Goal: Information Seeking & Learning: Check status

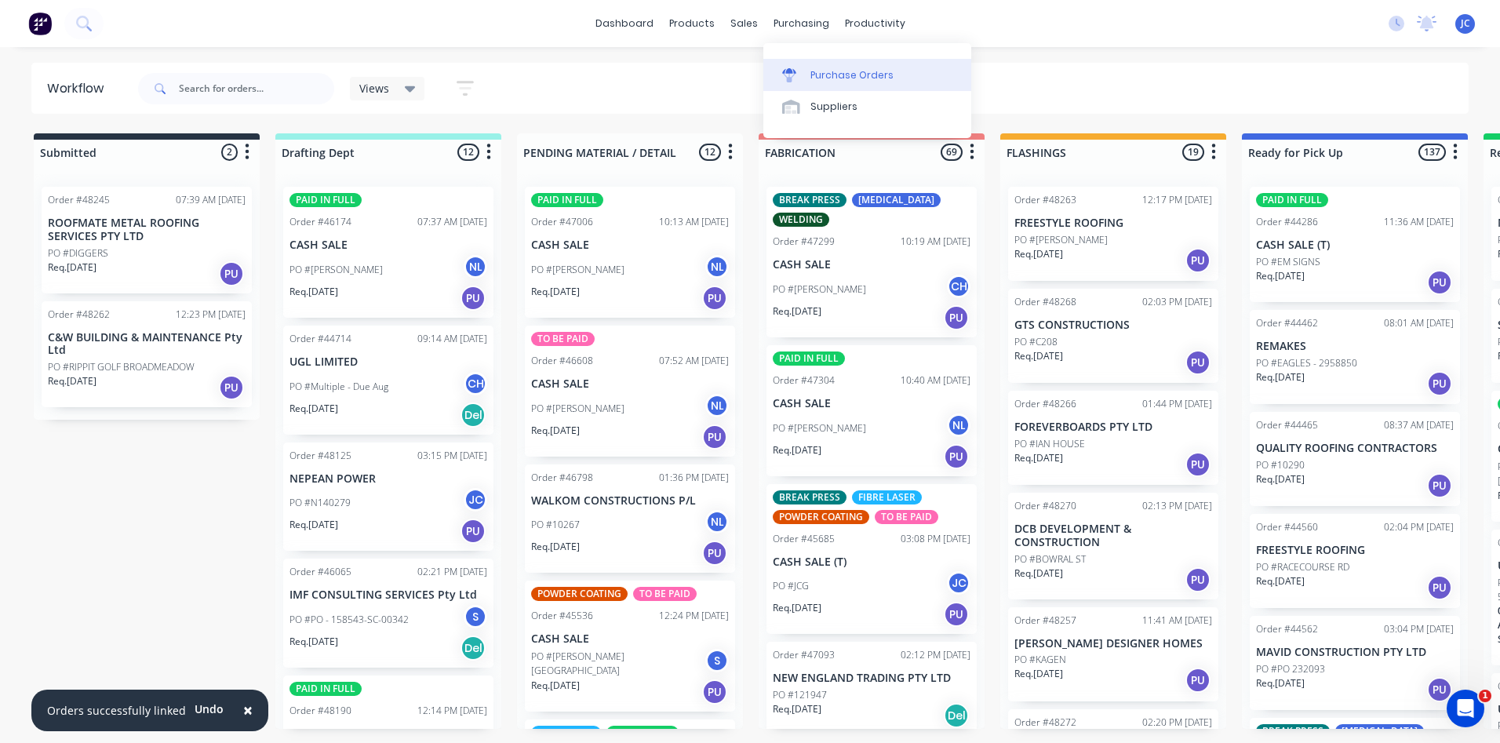
click at [819, 71] on div "Purchase Orders" at bounding box center [852, 75] width 83 height 14
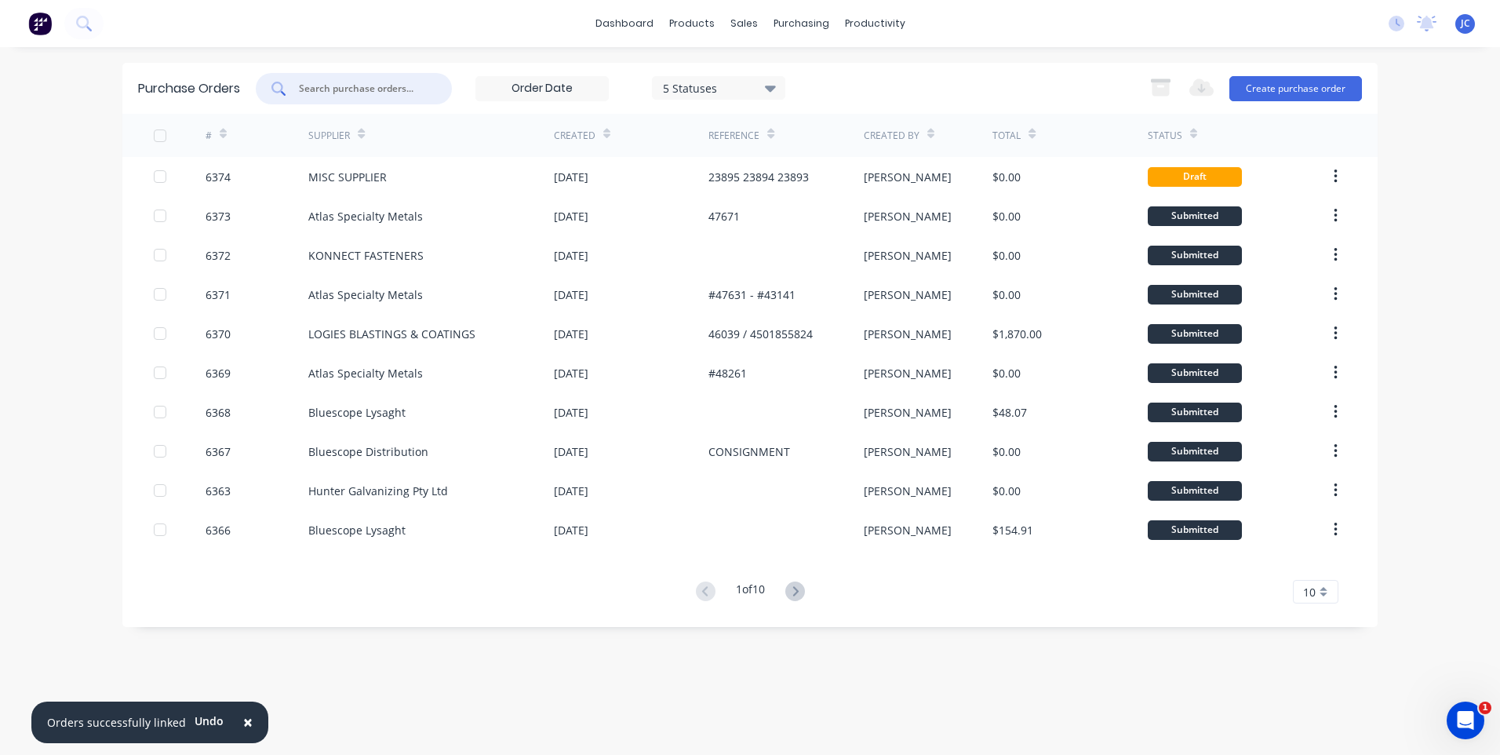
click at [364, 90] on input "text" at bounding box center [362, 89] width 130 height 16
click at [826, 104] on div "Suppliers" at bounding box center [834, 107] width 47 height 14
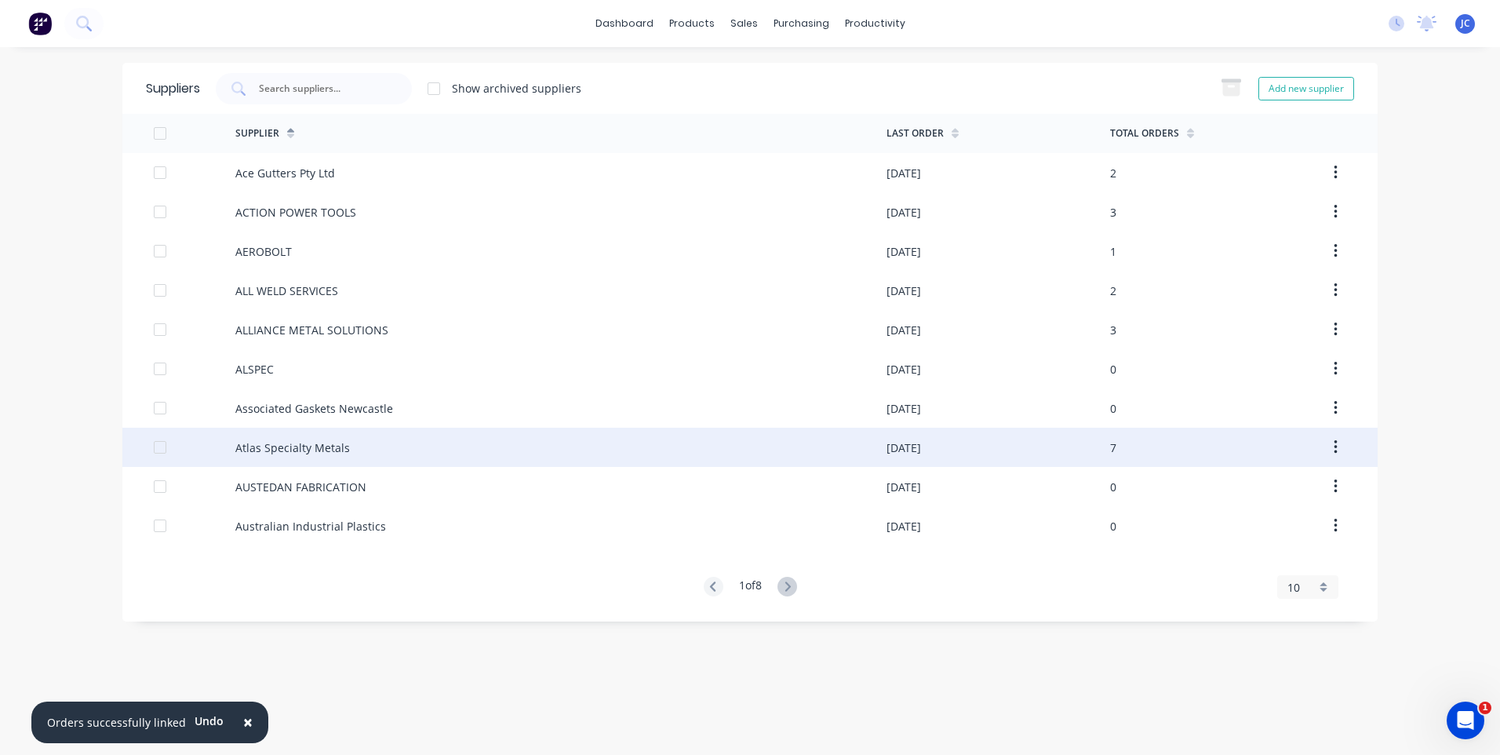
click at [312, 446] on div "Atlas Specialty Metals" at bounding box center [292, 447] width 115 height 16
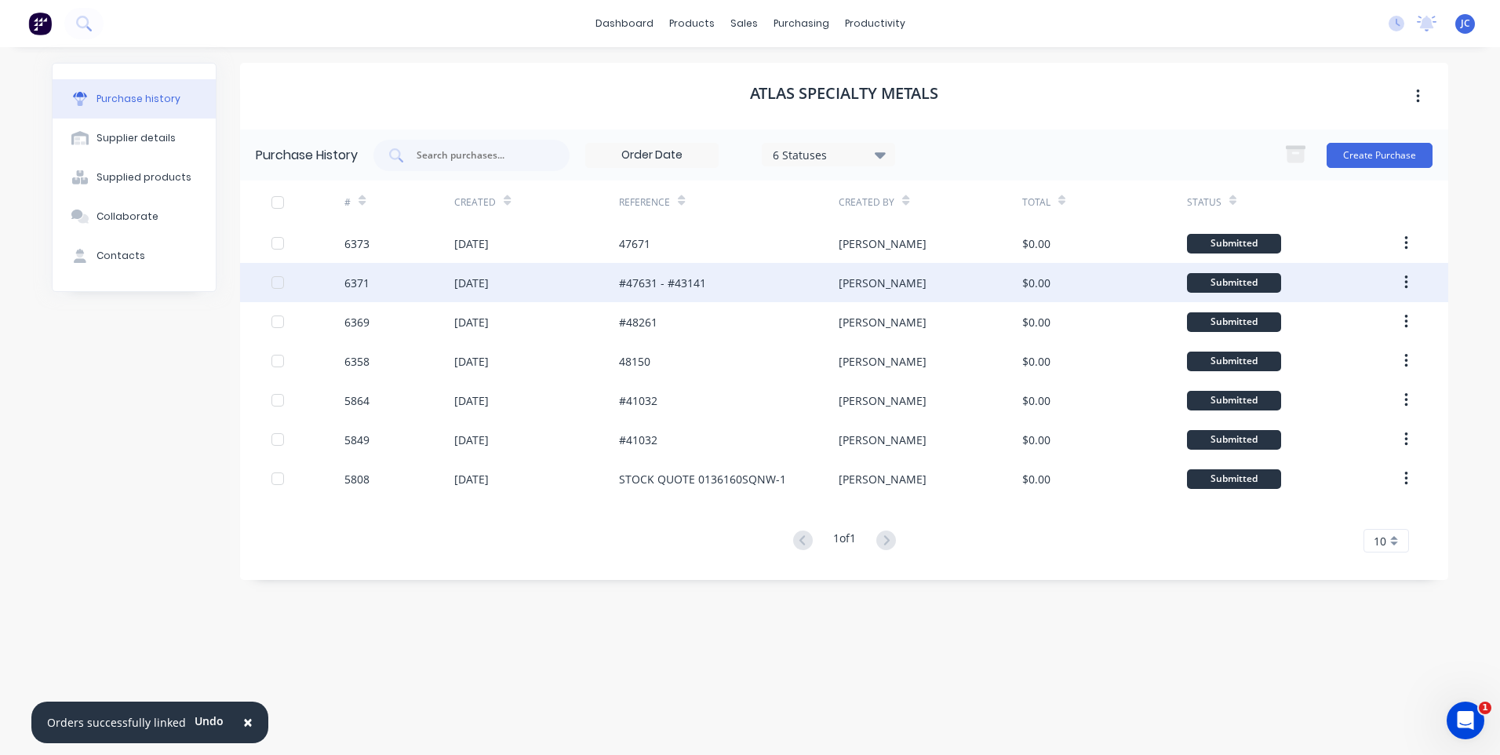
click at [794, 290] on div "#47631 - #43141" at bounding box center [729, 282] width 220 height 39
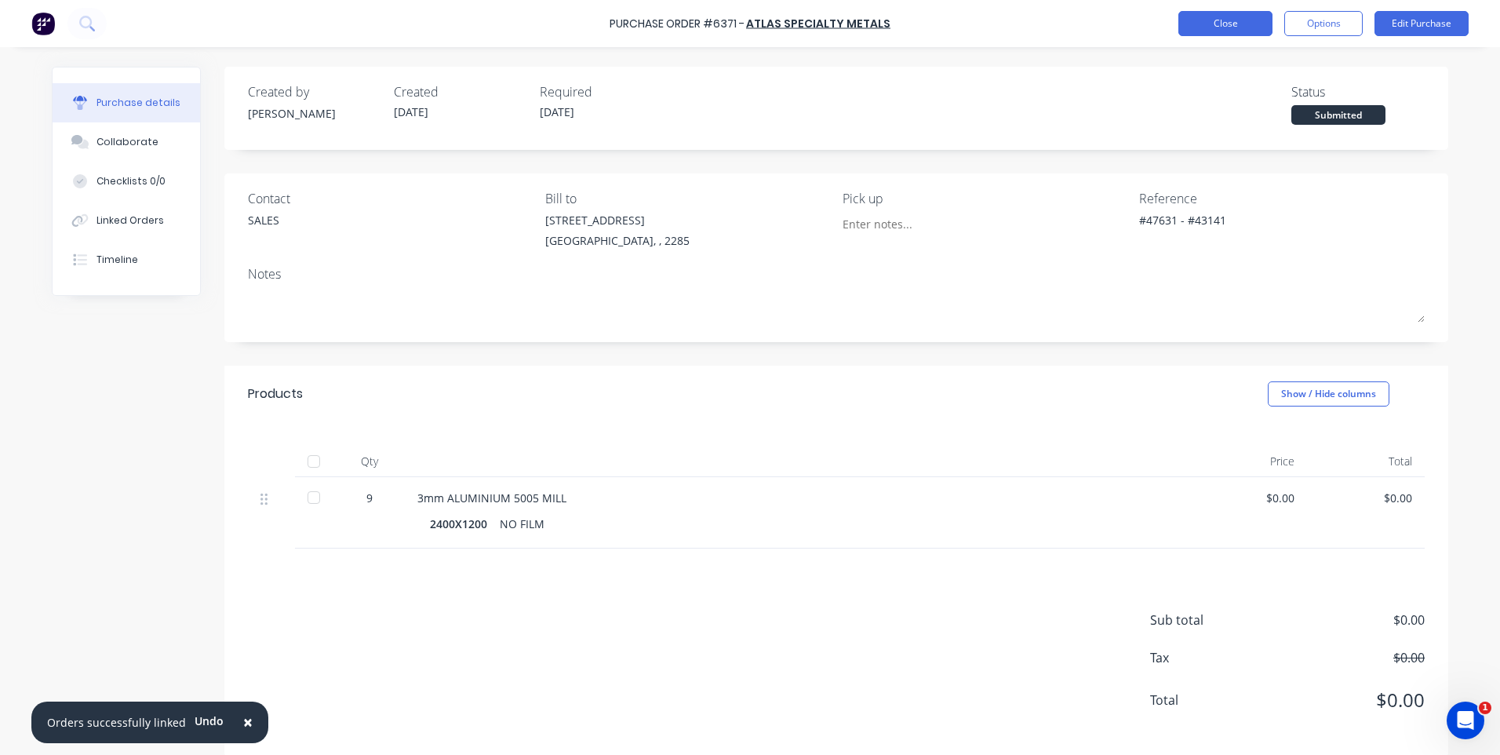
click at [1230, 27] on button "Close" at bounding box center [1226, 23] width 94 height 25
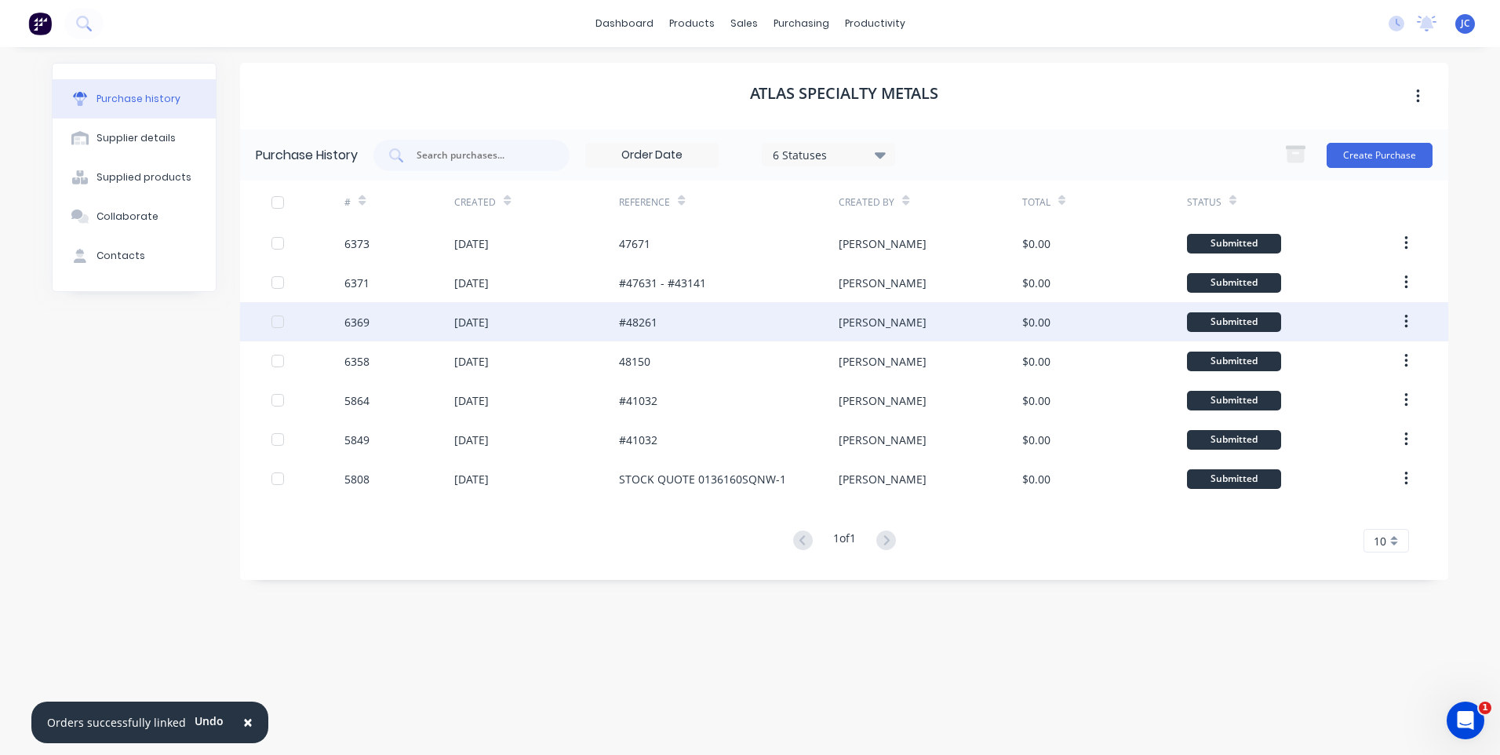
click at [682, 323] on div "#48261" at bounding box center [729, 321] width 220 height 39
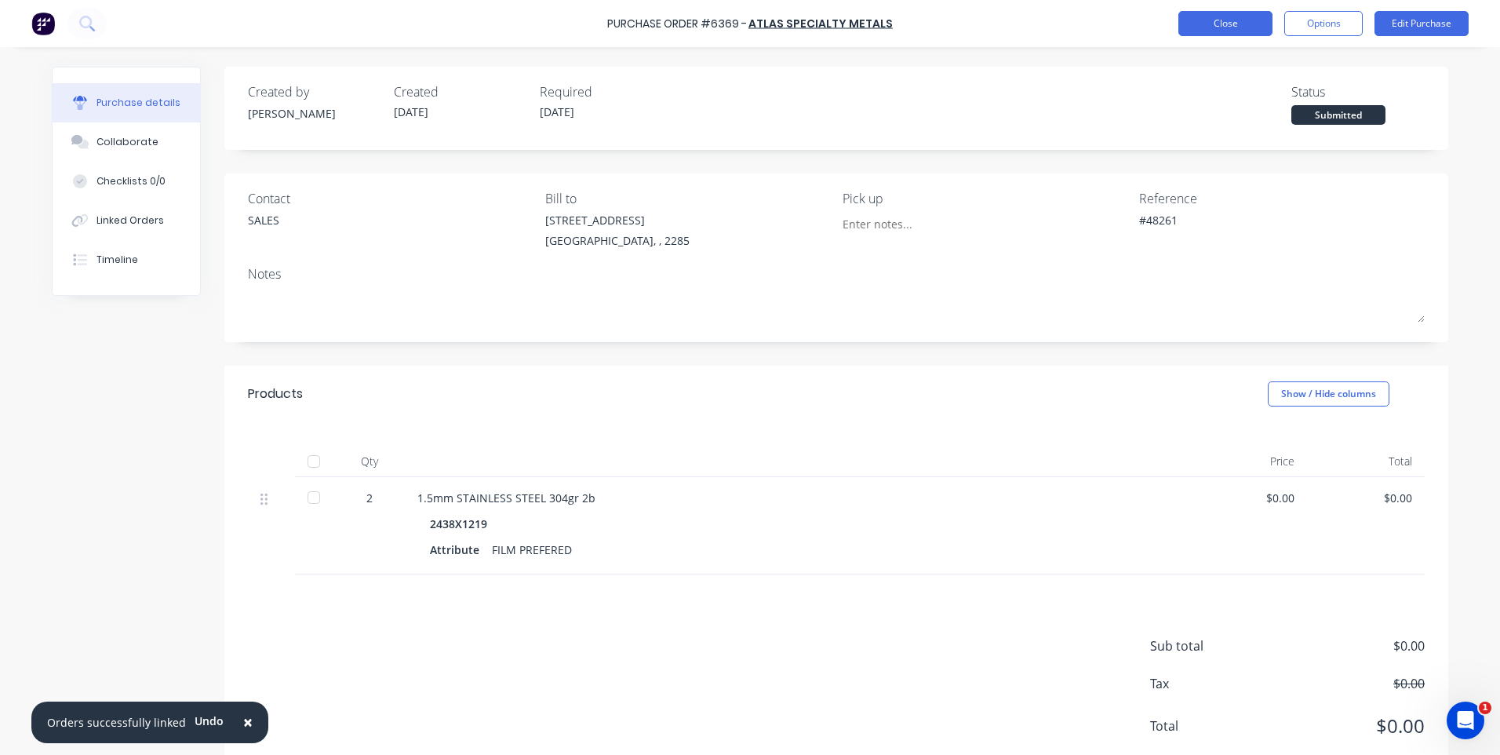
click at [1208, 18] on button "Close" at bounding box center [1226, 23] width 94 height 25
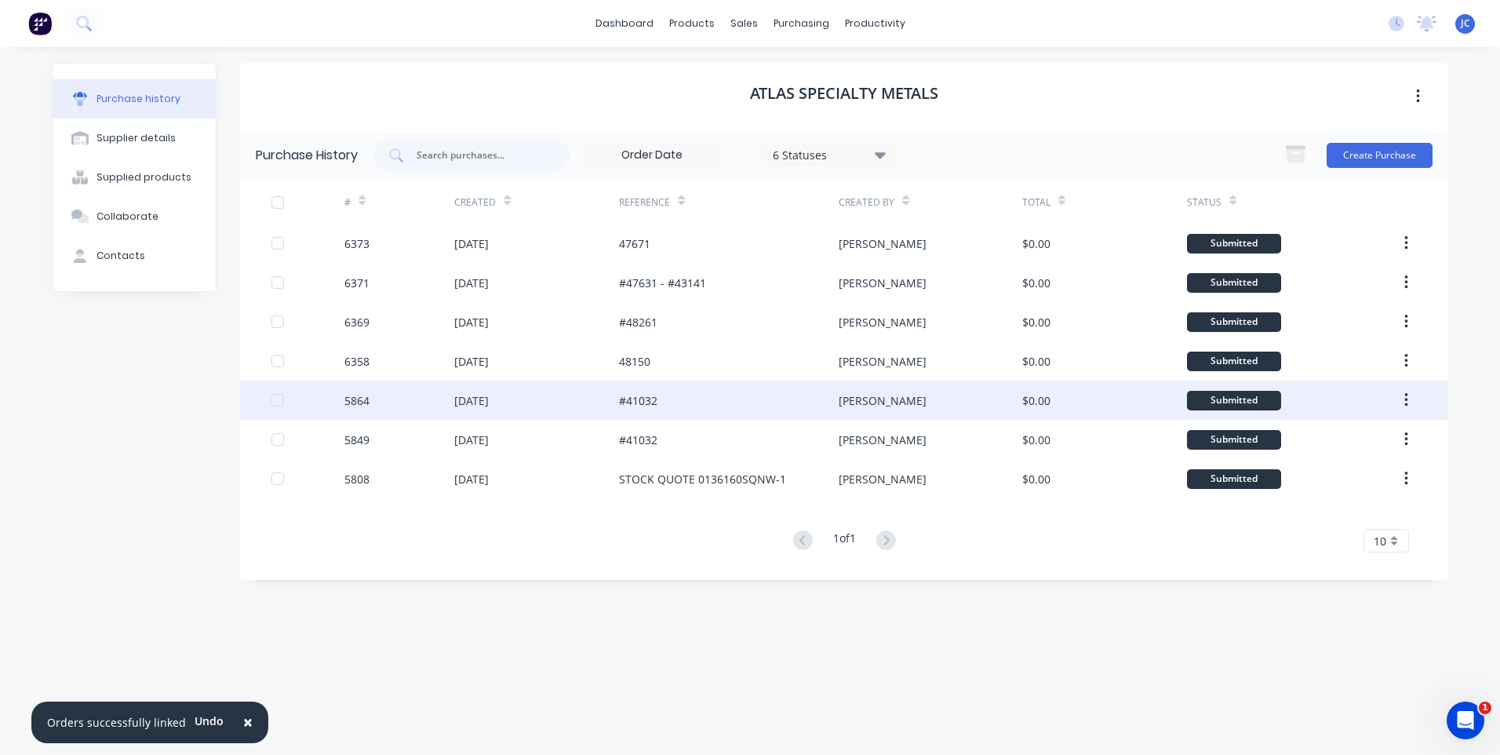
click at [695, 410] on div "#41032" at bounding box center [729, 400] width 220 height 39
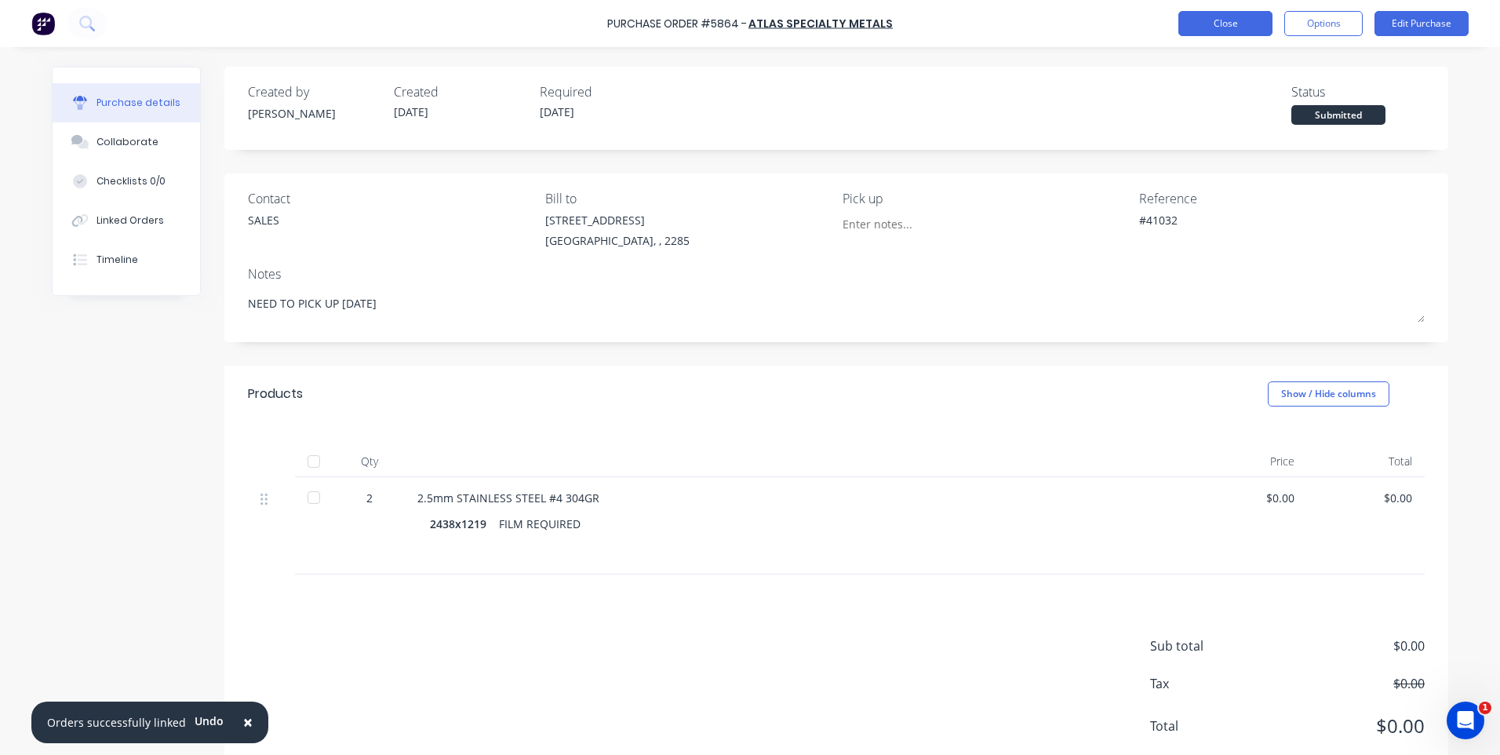
click at [1219, 15] on button "Close" at bounding box center [1226, 23] width 94 height 25
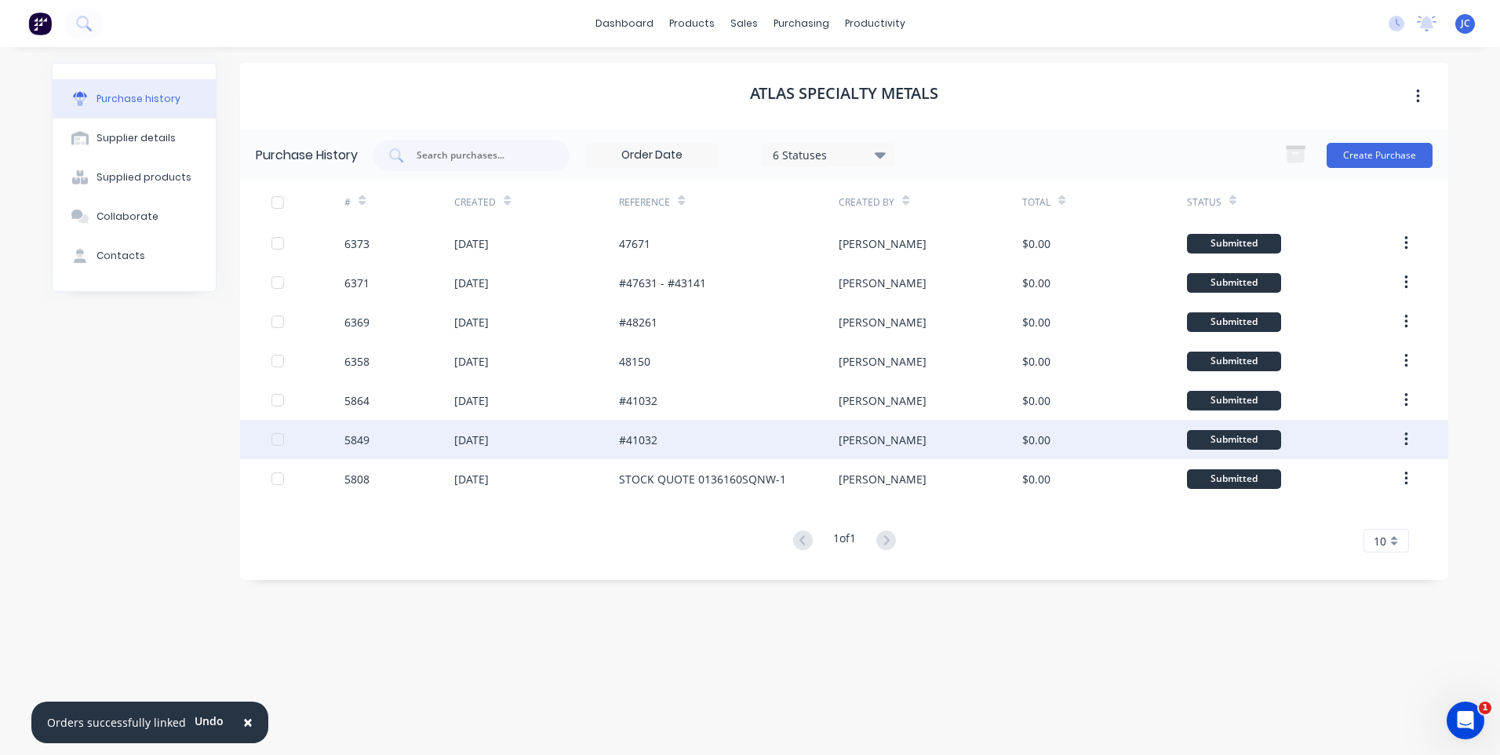
click at [664, 446] on div "#41032" at bounding box center [729, 439] width 220 height 39
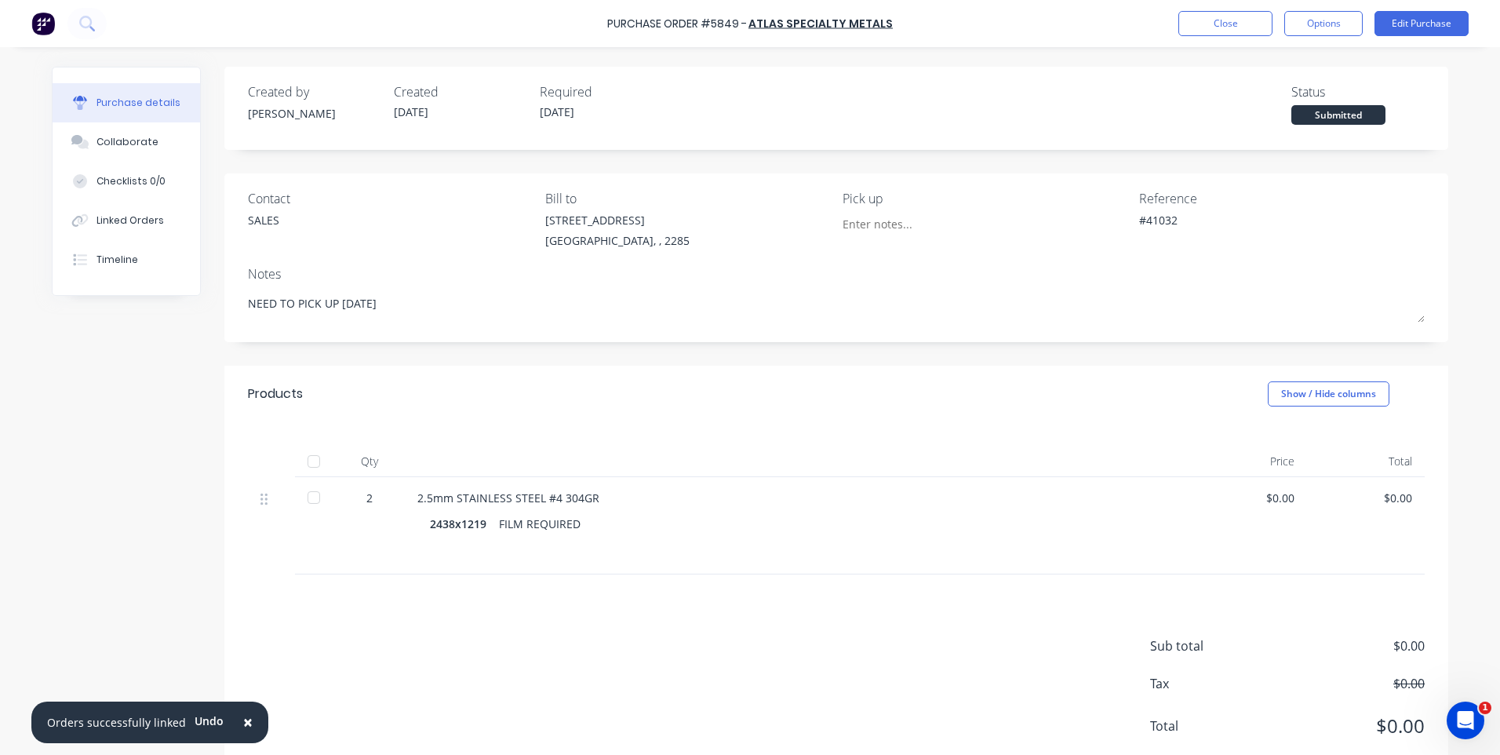
type textarea "x"
click at [1212, 20] on button "Close" at bounding box center [1226, 23] width 94 height 25
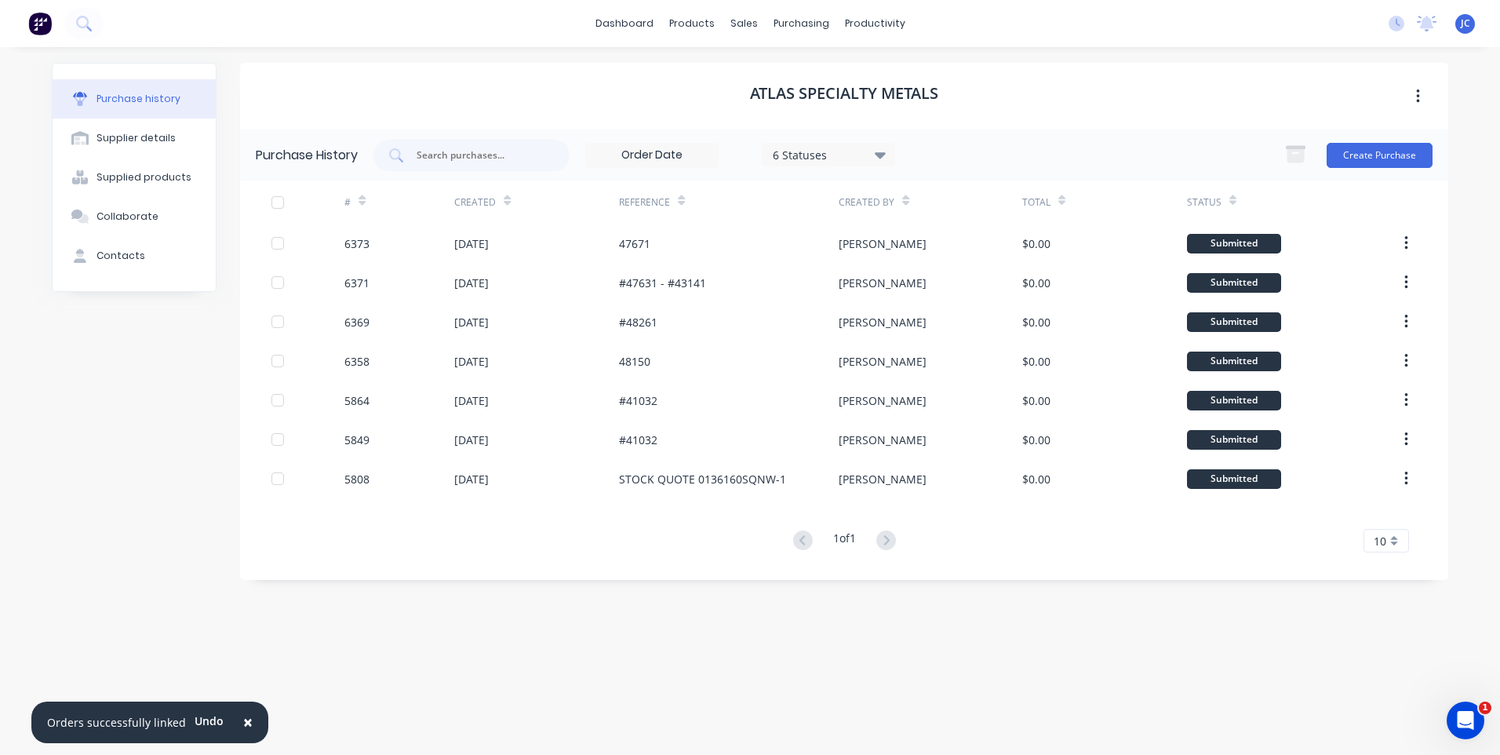
click at [698, 158] on input at bounding box center [652, 156] width 132 height 24
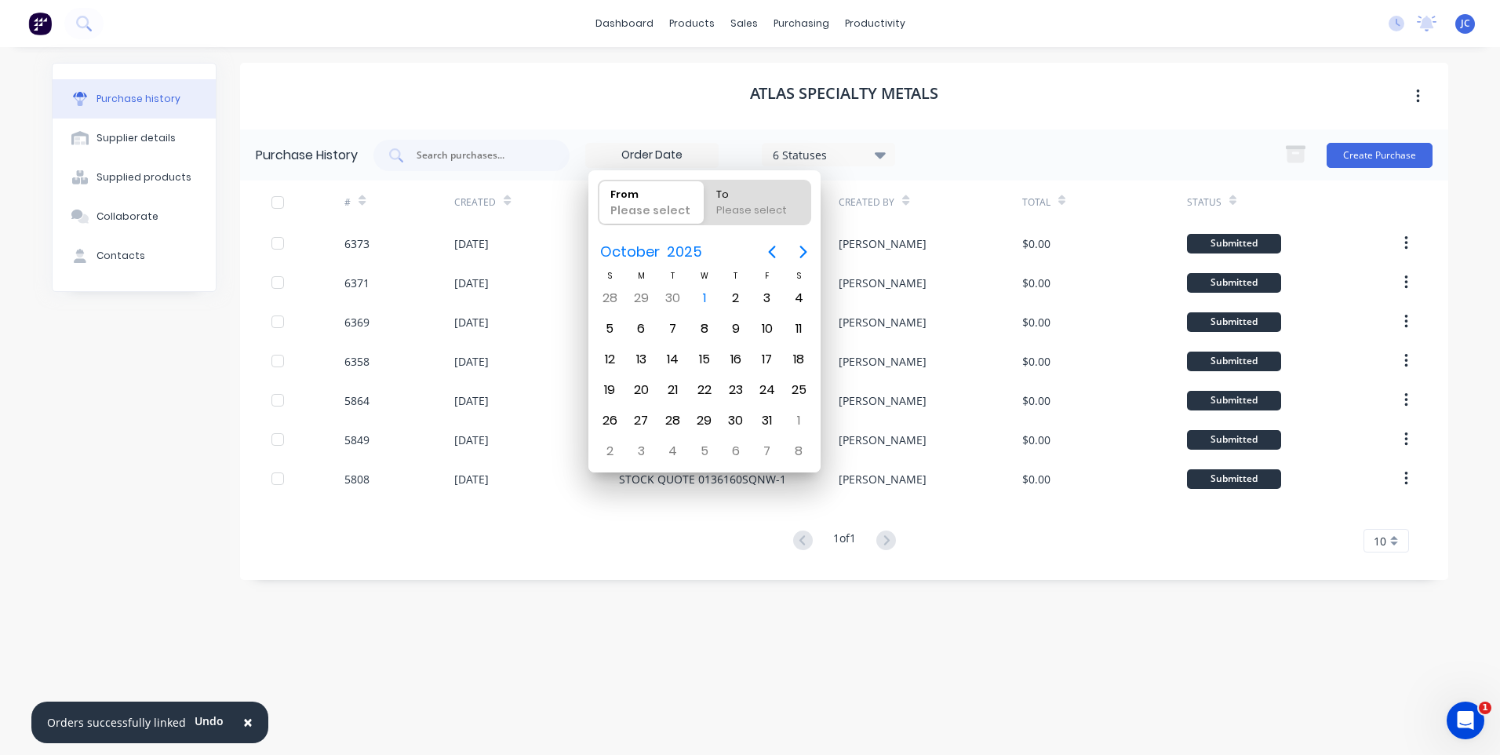
click at [842, 154] on div "6 Statuses" at bounding box center [829, 154] width 112 height 16
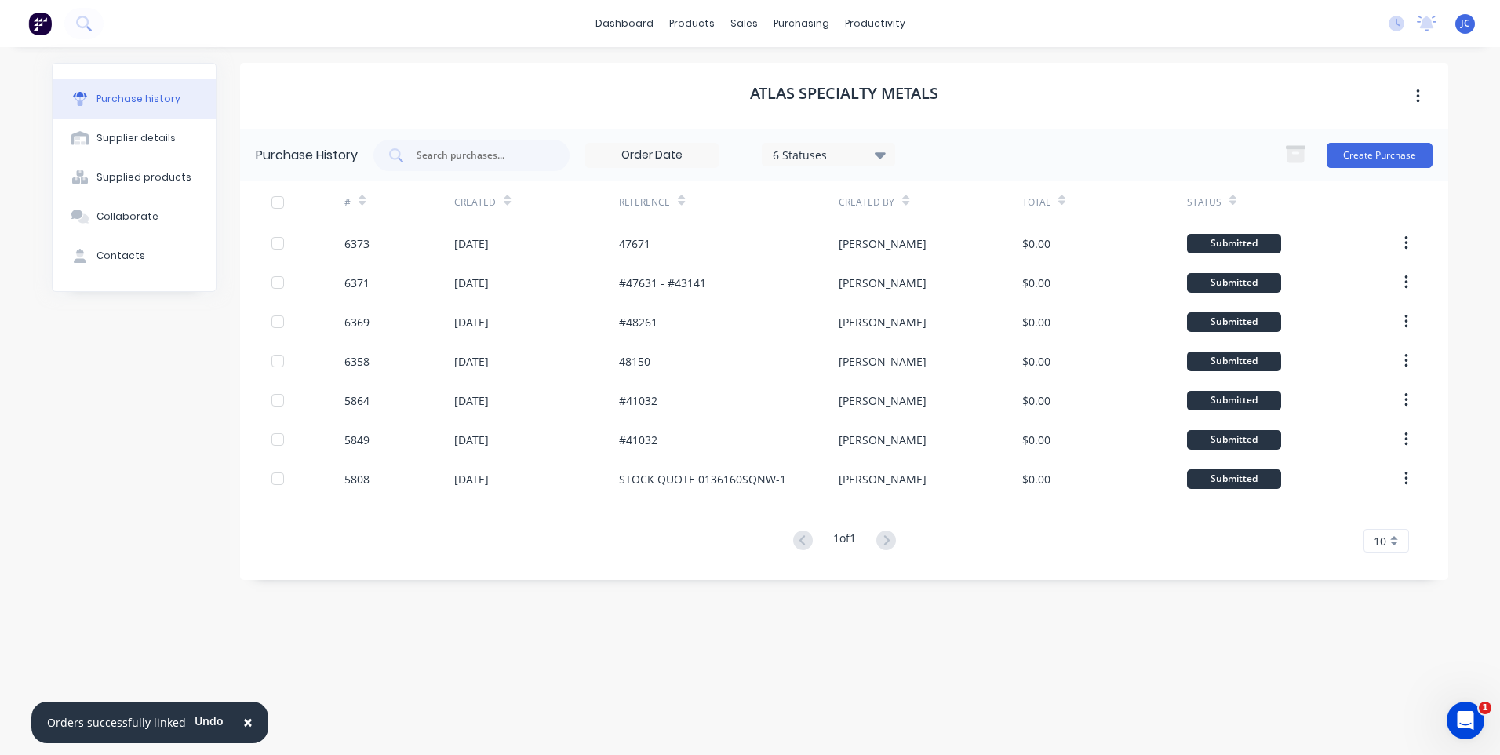
click at [884, 153] on icon at bounding box center [880, 155] width 11 height 6
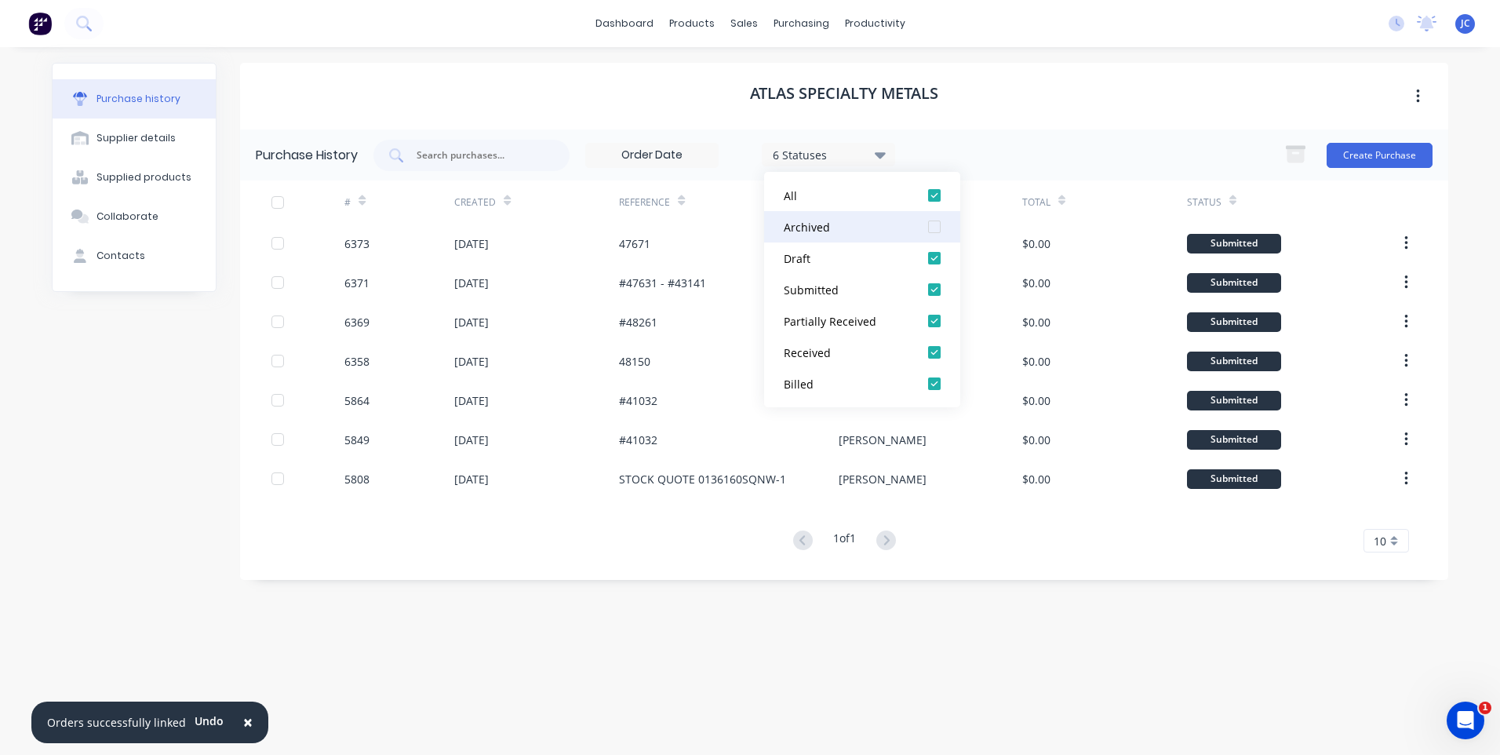
click at [944, 225] on div at bounding box center [934, 226] width 31 height 31
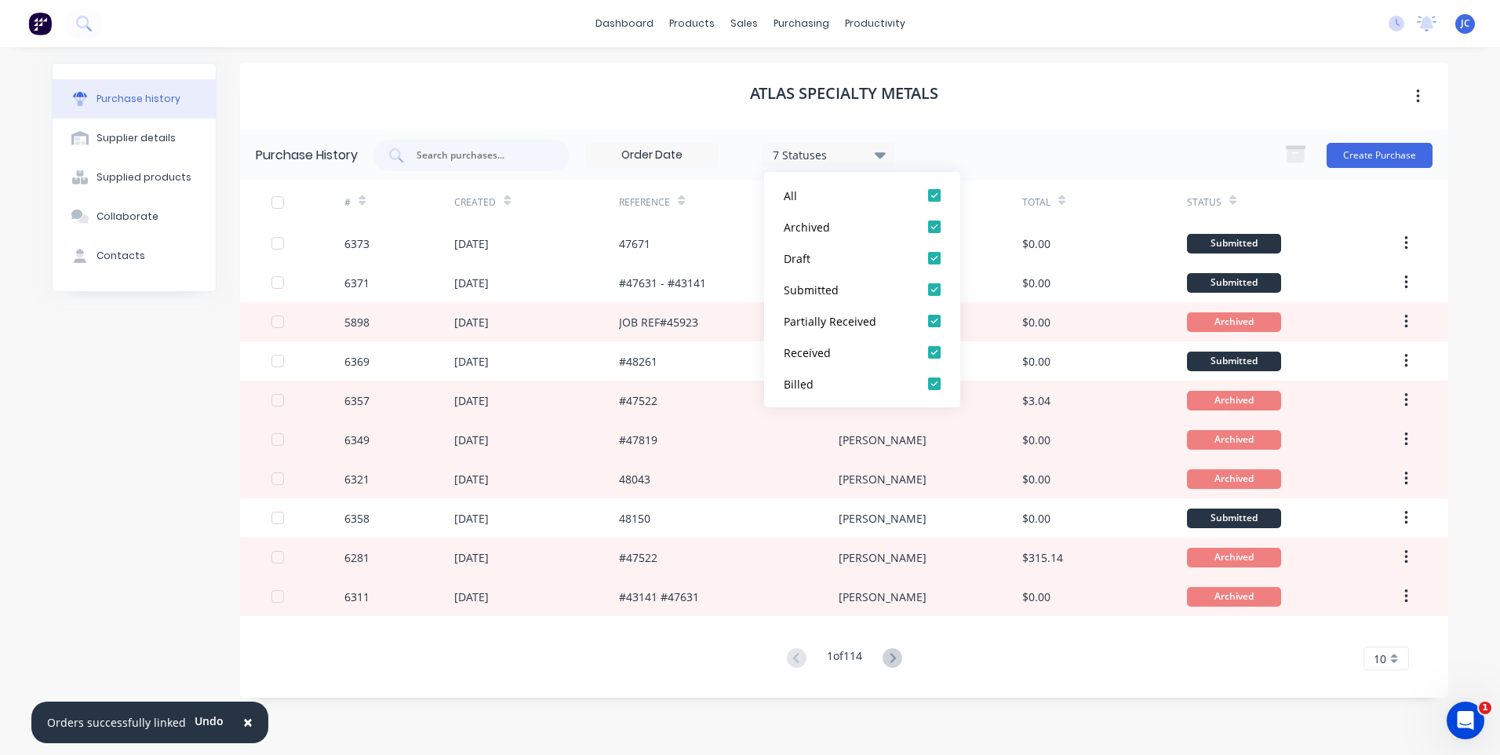
click at [997, 148] on div "7 Statuses 7 Statuses Create Purchase" at bounding box center [903, 155] width 1059 height 31
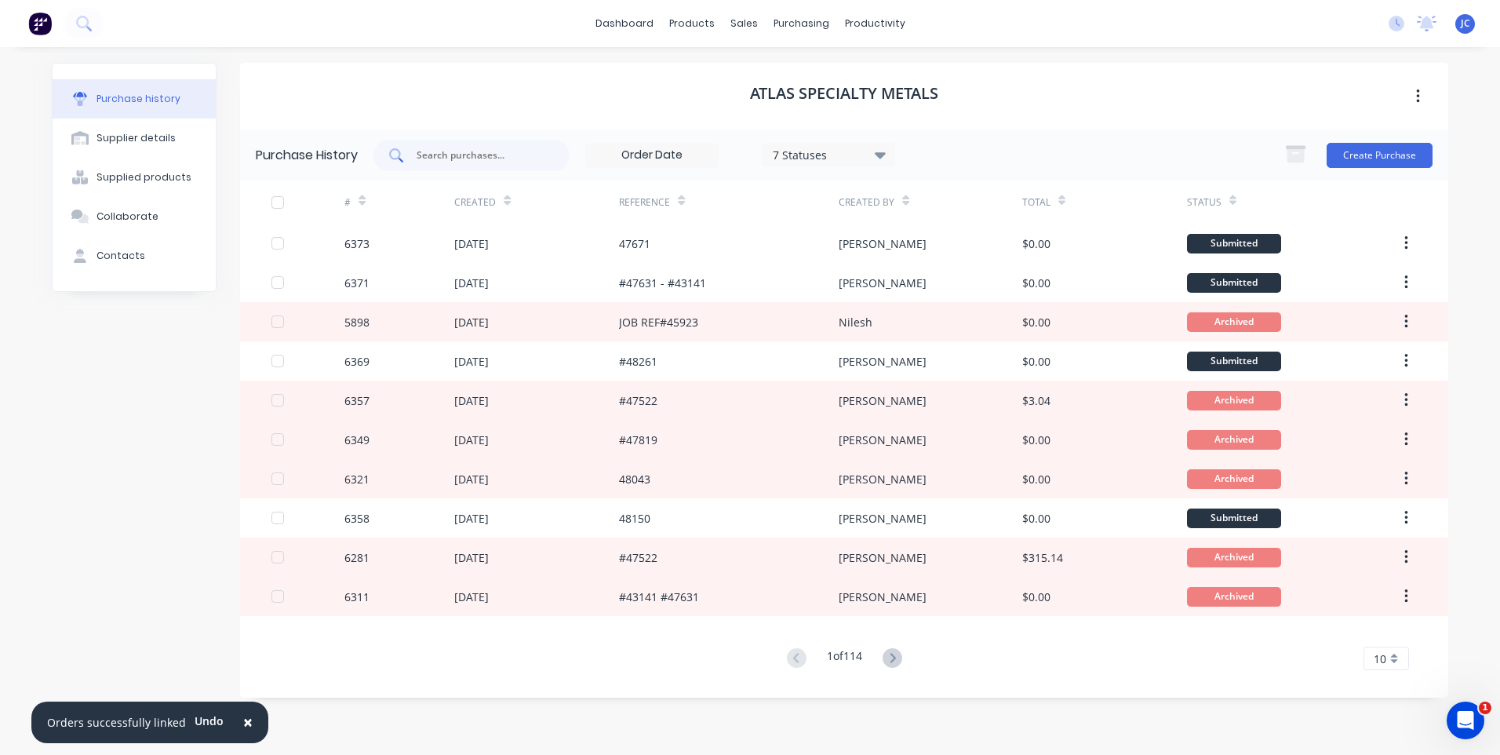
click at [448, 157] on input "text" at bounding box center [480, 156] width 130 height 16
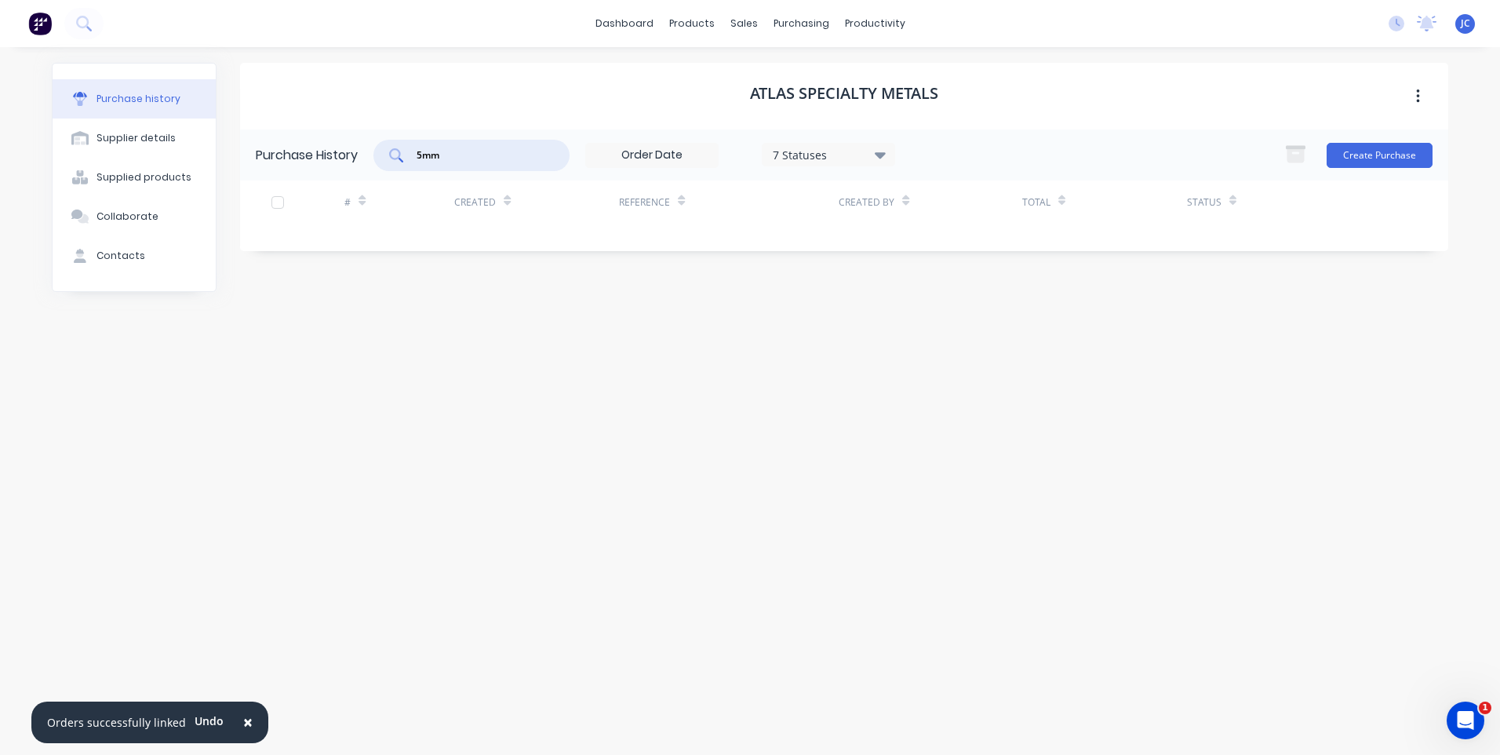
click at [480, 155] on input "5mm" at bounding box center [480, 156] width 130 height 16
type input "5"
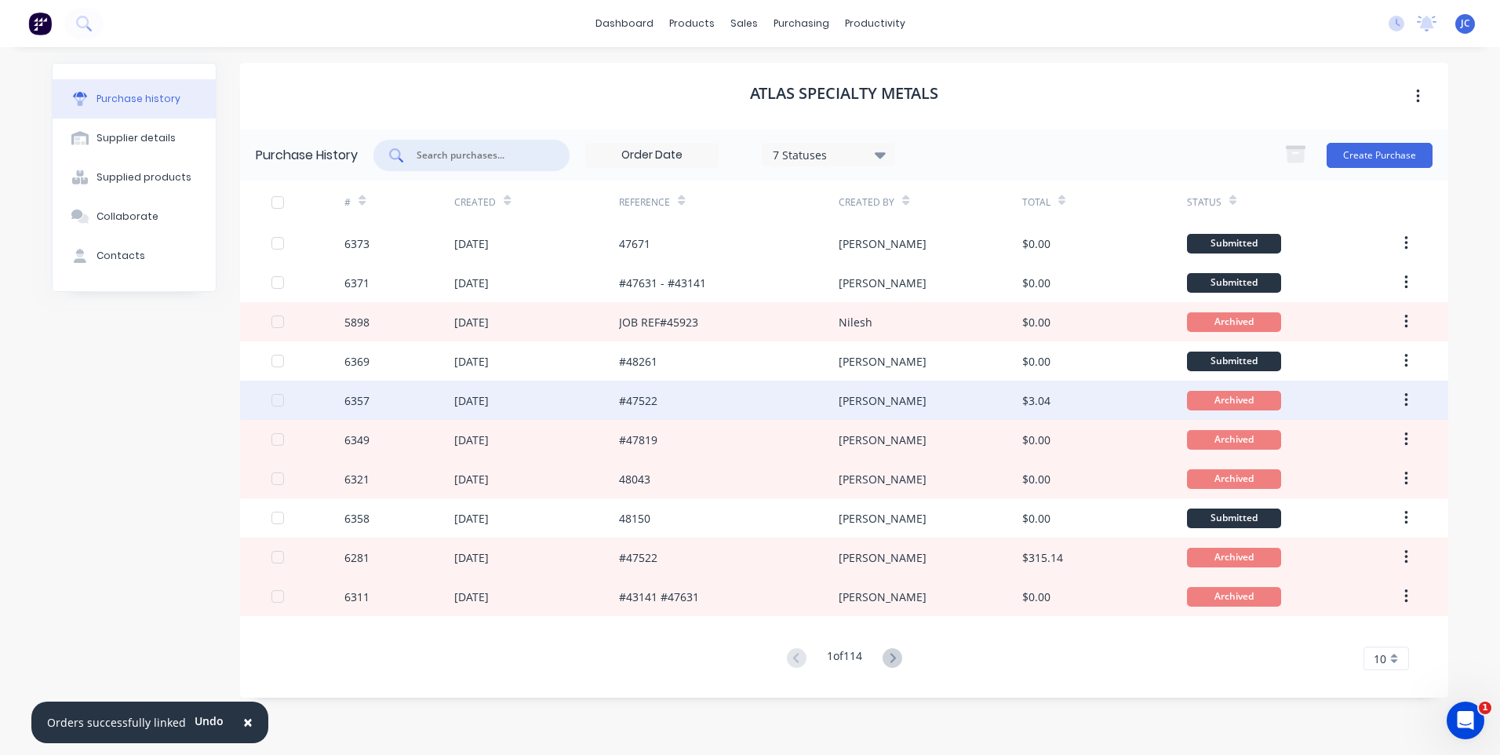
click at [877, 401] on div "[PERSON_NAME]" at bounding box center [930, 400] width 183 height 39
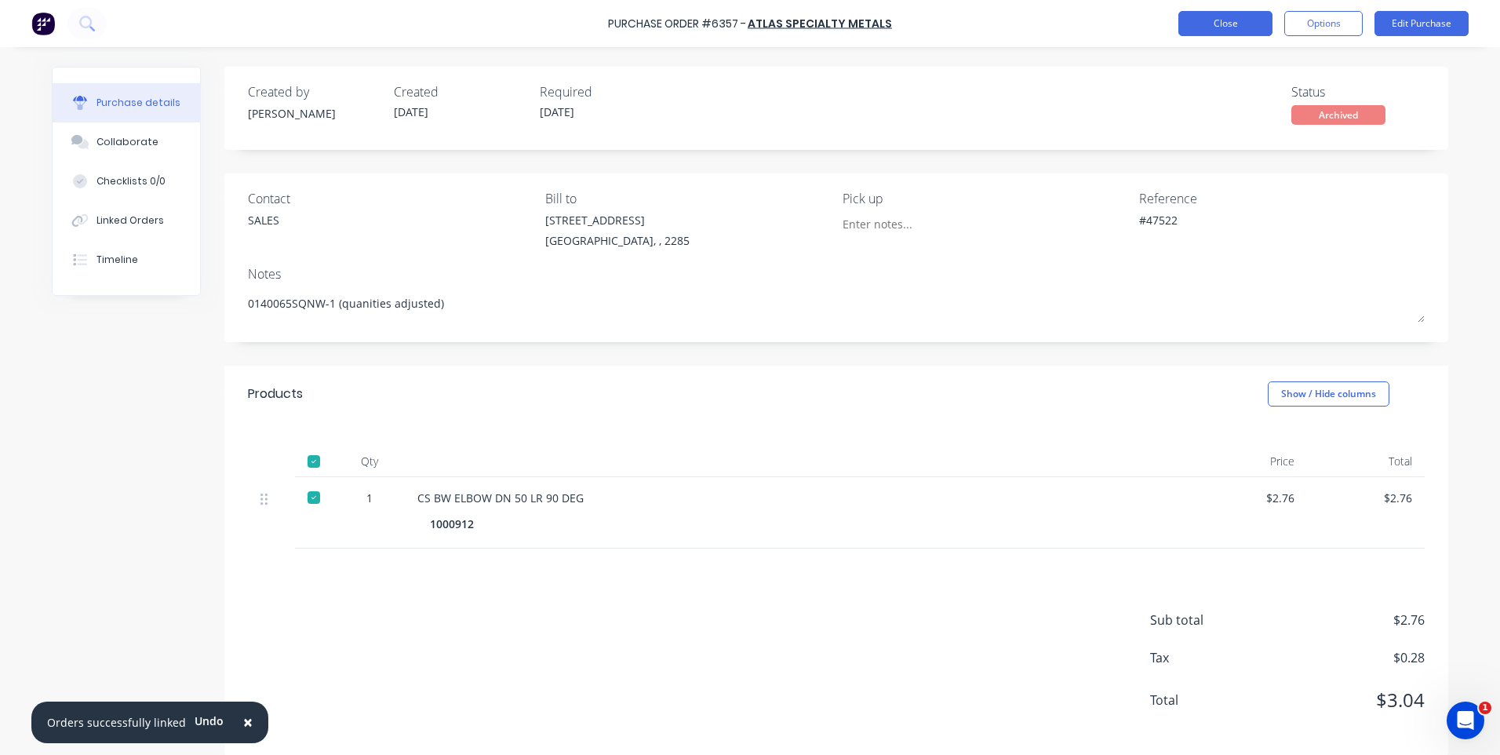
click at [1234, 14] on button "Close" at bounding box center [1226, 23] width 94 height 25
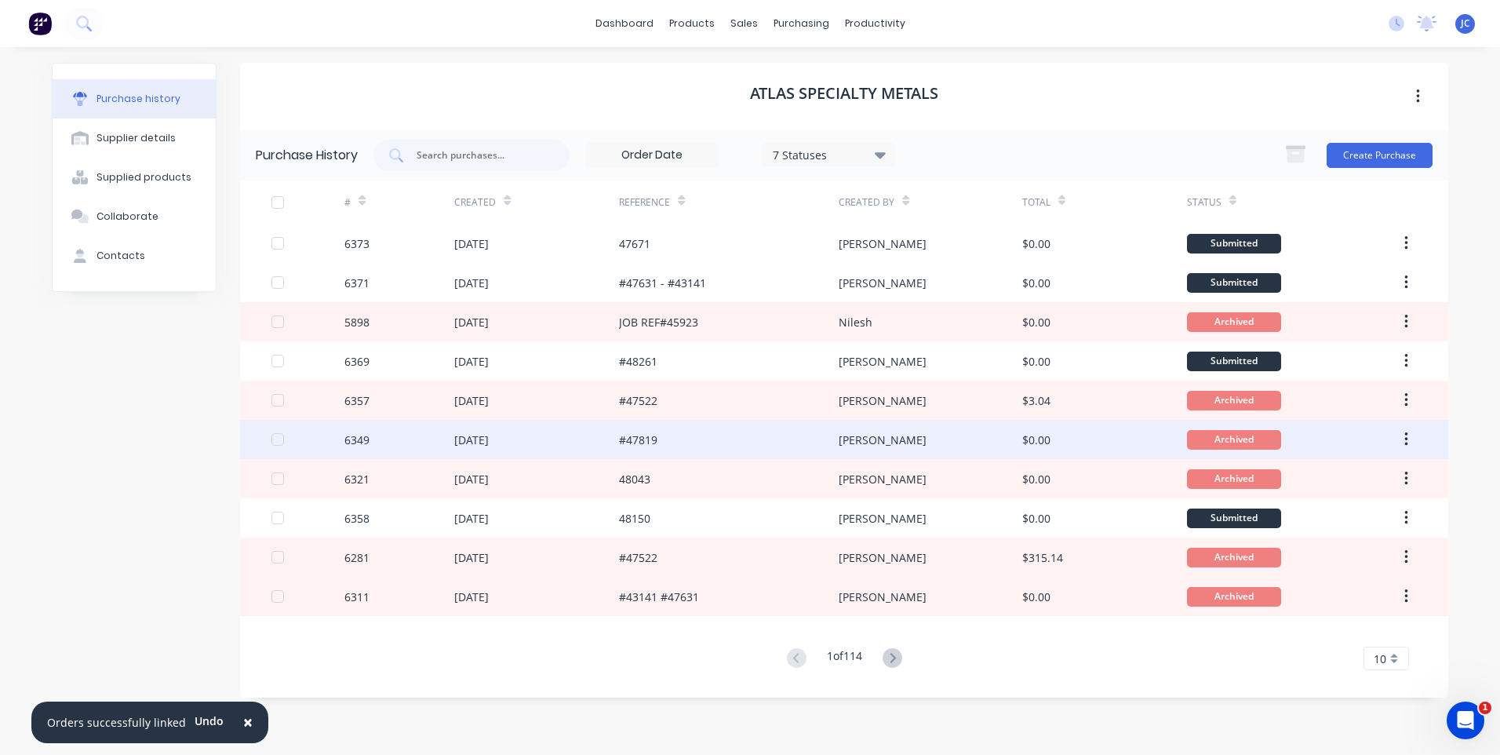
click at [862, 439] on div "[PERSON_NAME]" at bounding box center [883, 440] width 88 height 16
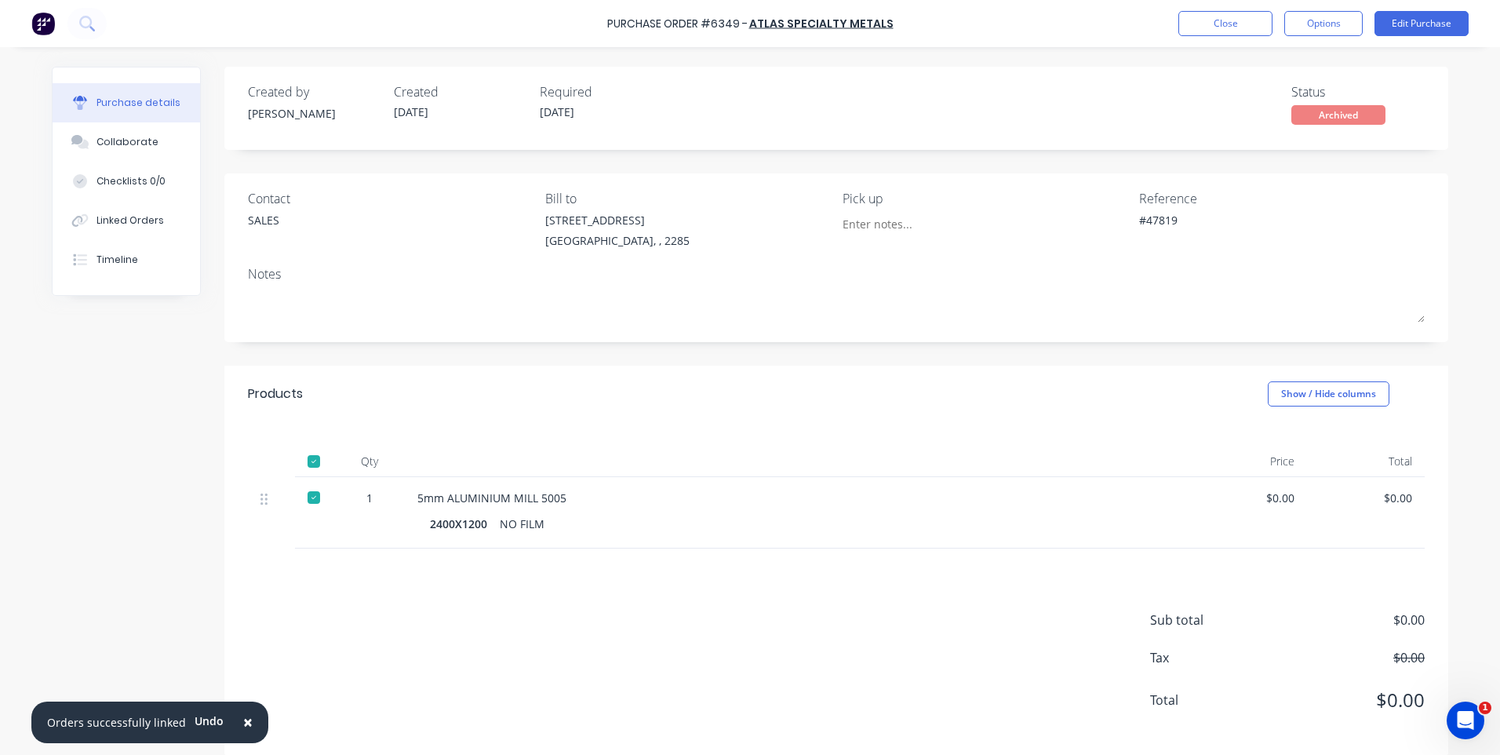
type textarea "x"
